Goal: Find specific page/section: Find specific page/section

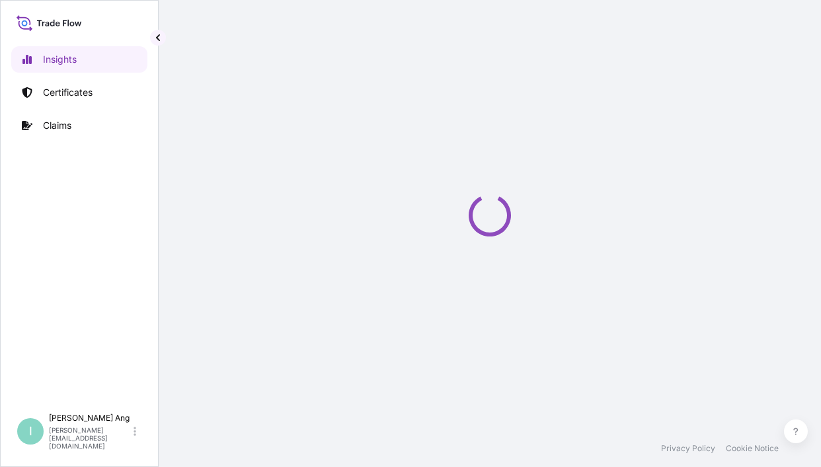
select select "2025"
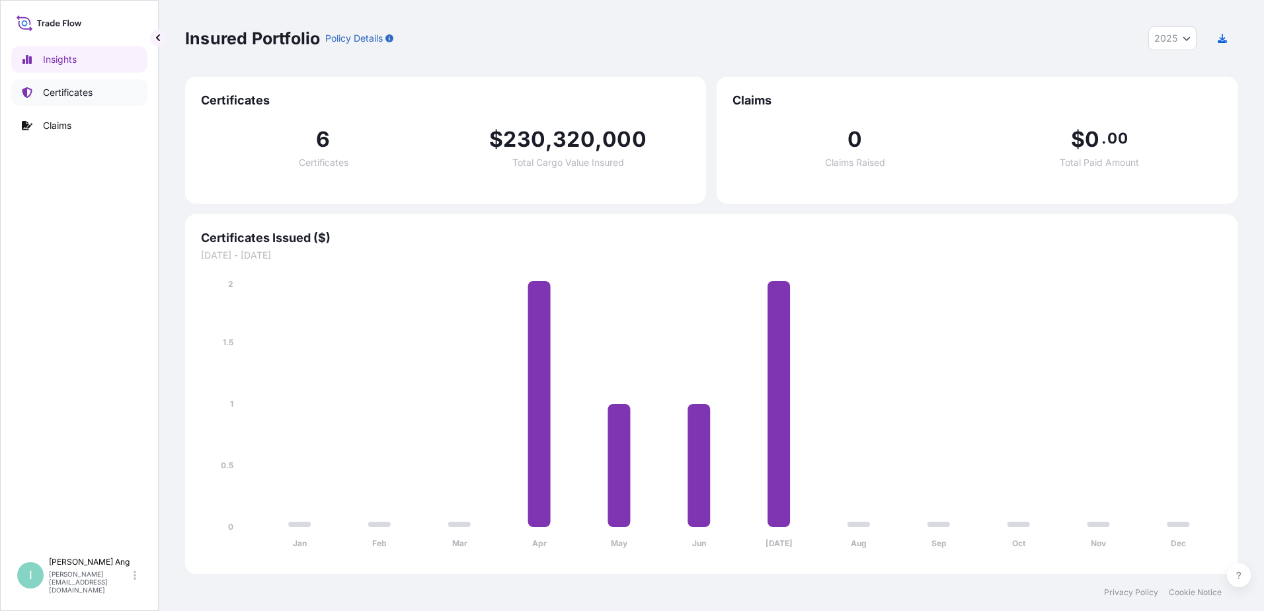
click at [93, 99] on p "Certificates" at bounding box center [68, 92] width 50 height 13
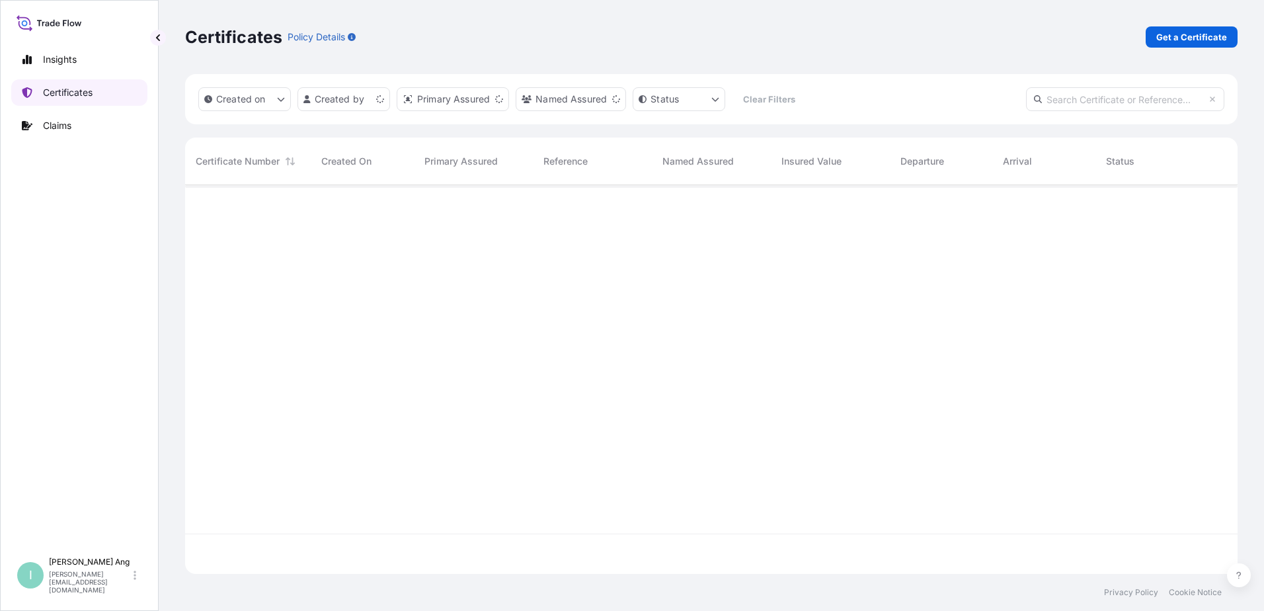
scroll to position [386, 1043]
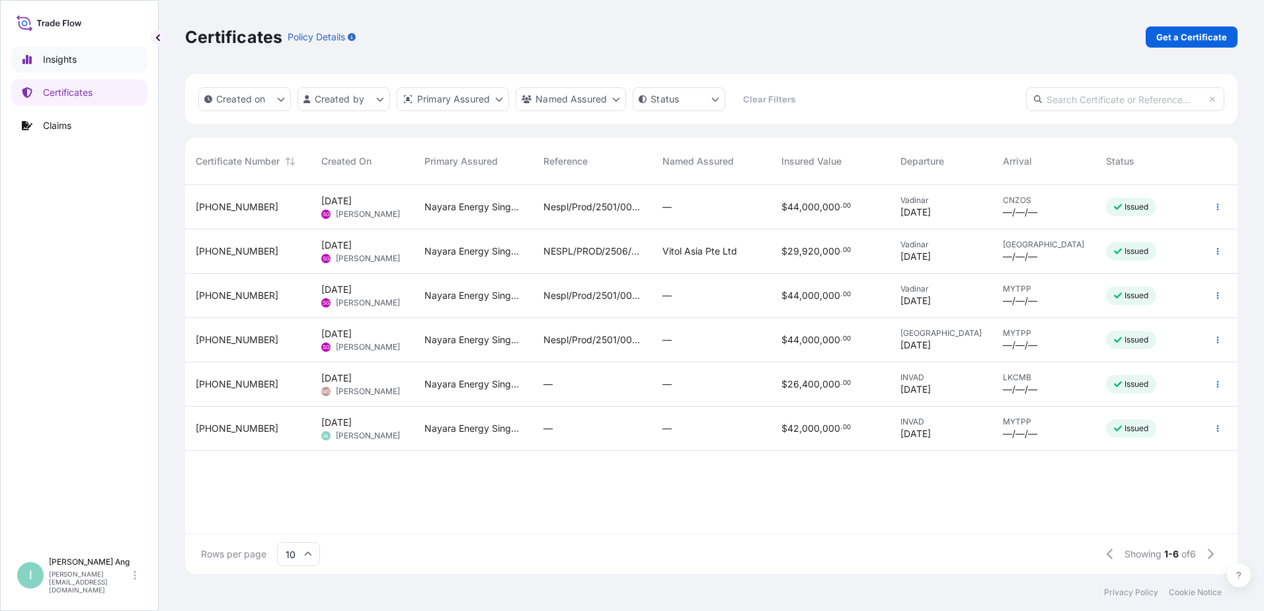
click at [47, 61] on p "Insights" at bounding box center [60, 59] width 34 height 13
select select "2025"
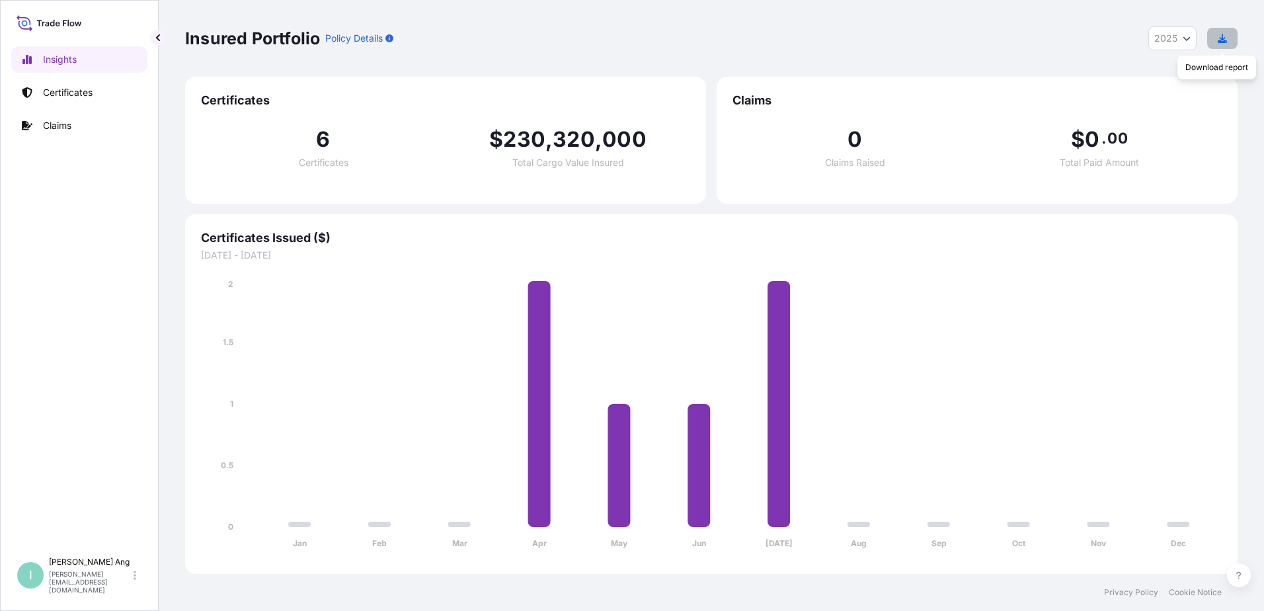
click at [820, 36] on button "button" at bounding box center [1222, 38] width 30 height 21
